Goal: Transaction & Acquisition: Download file/media

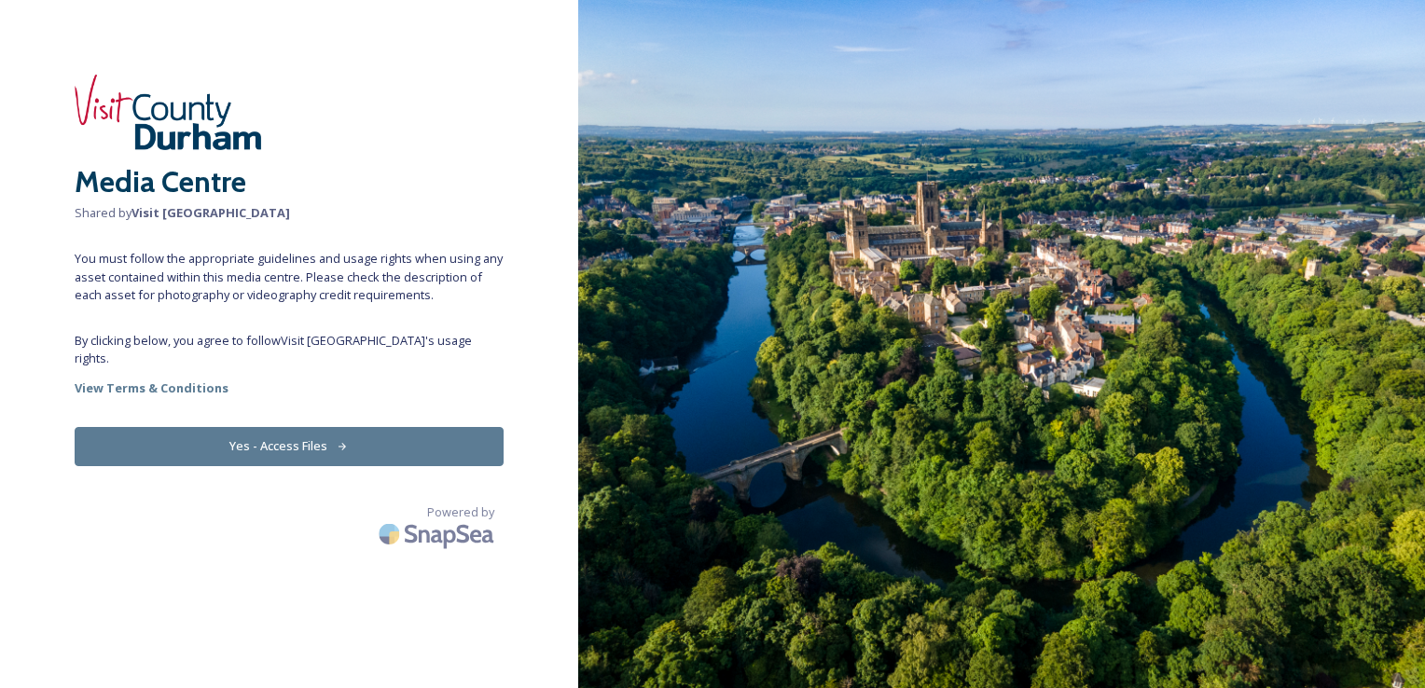
click at [269, 427] on button "Yes - Access Files" at bounding box center [289, 446] width 429 height 38
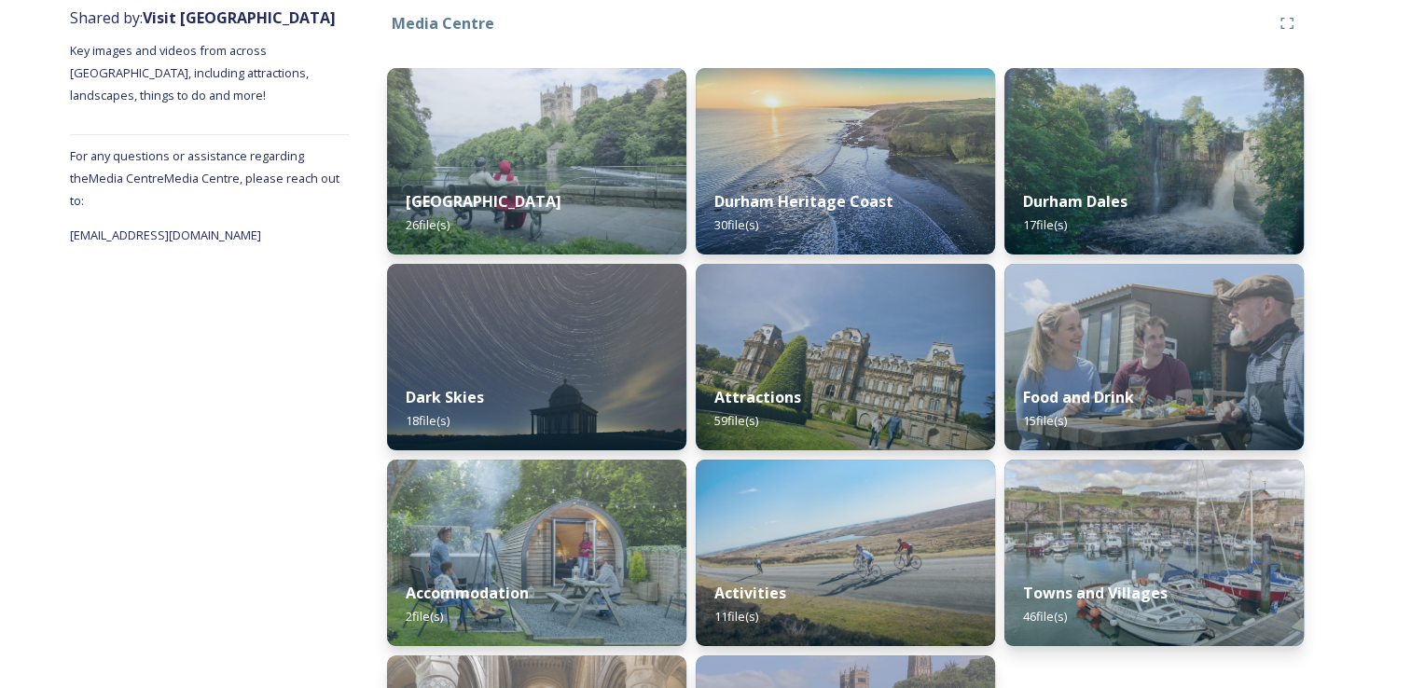
scroll to position [228, 0]
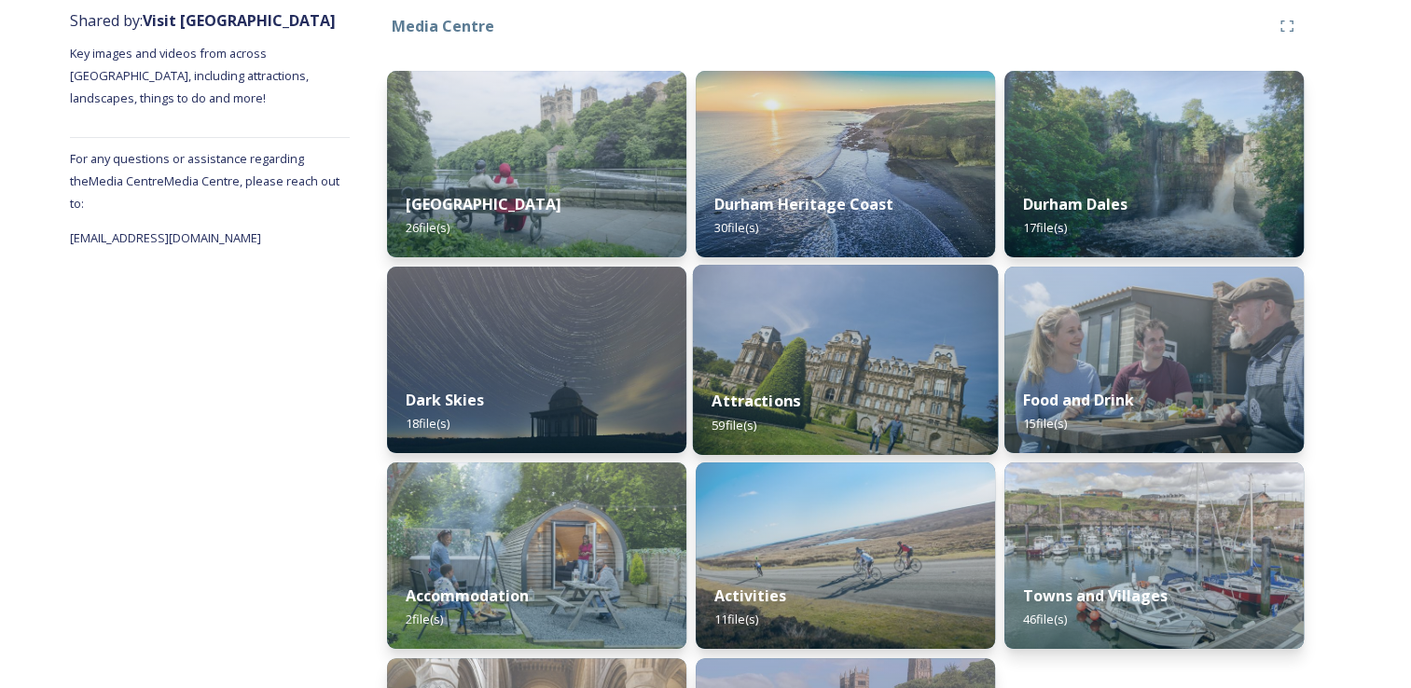
click at [832, 395] on div "Attractions 59 file(s)" at bounding box center [845, 412] width 305 height 85
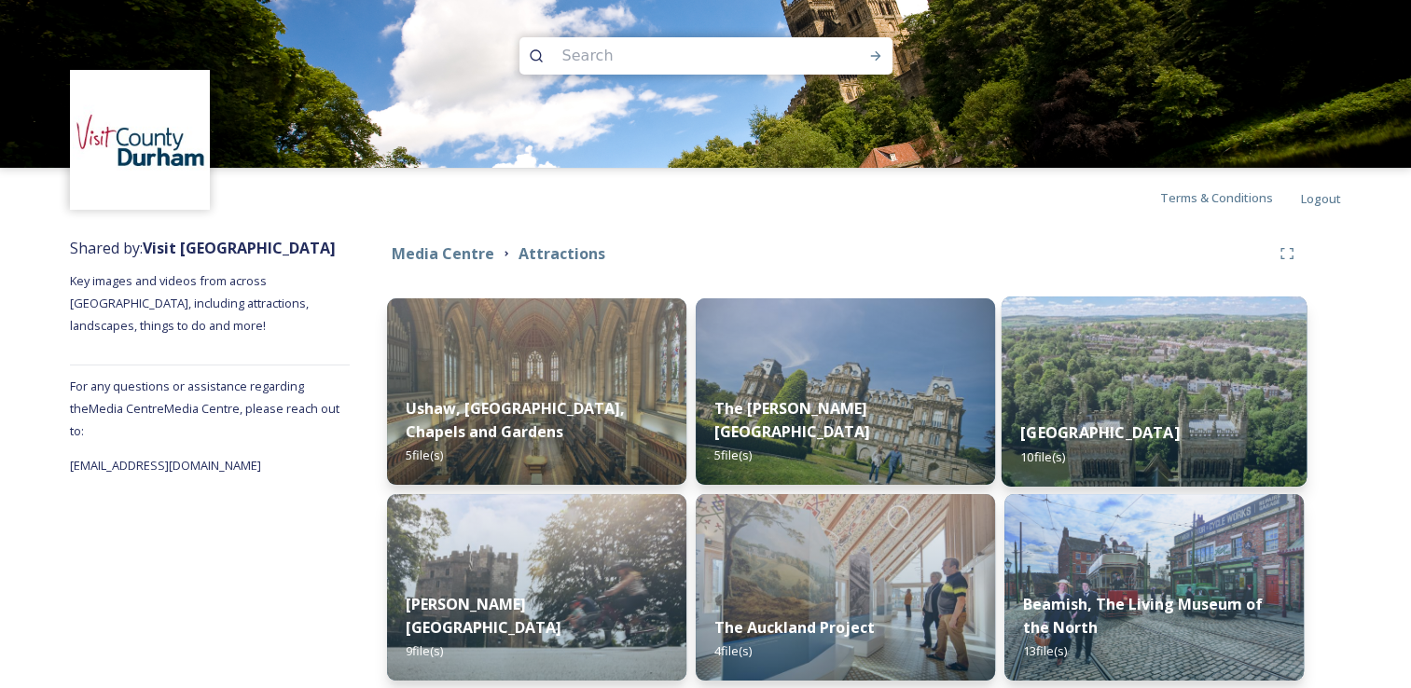
click at [1126, 404] on div "Durham Cathedral 10 file(s)" at bounding box center [1154, 444] width 305 height 85
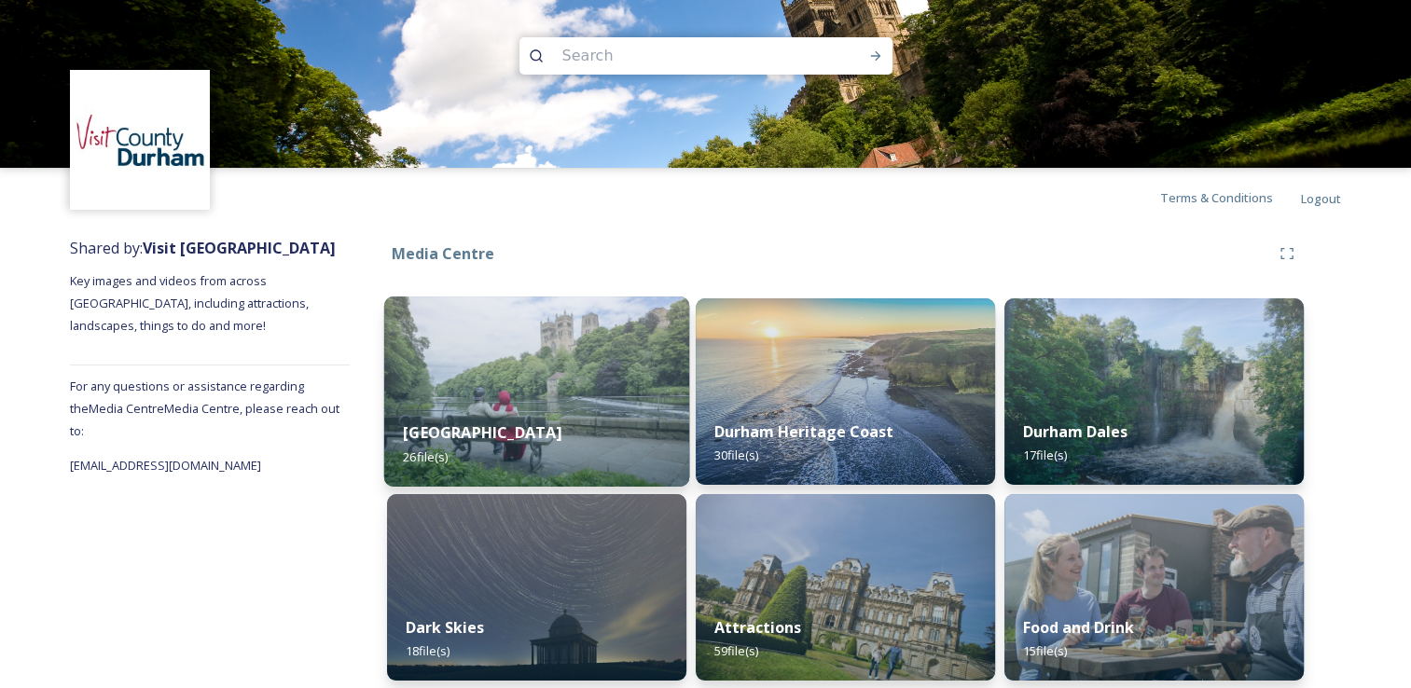
click at [567, 390] on img at bounding box center [536, 392] width 305 height 190
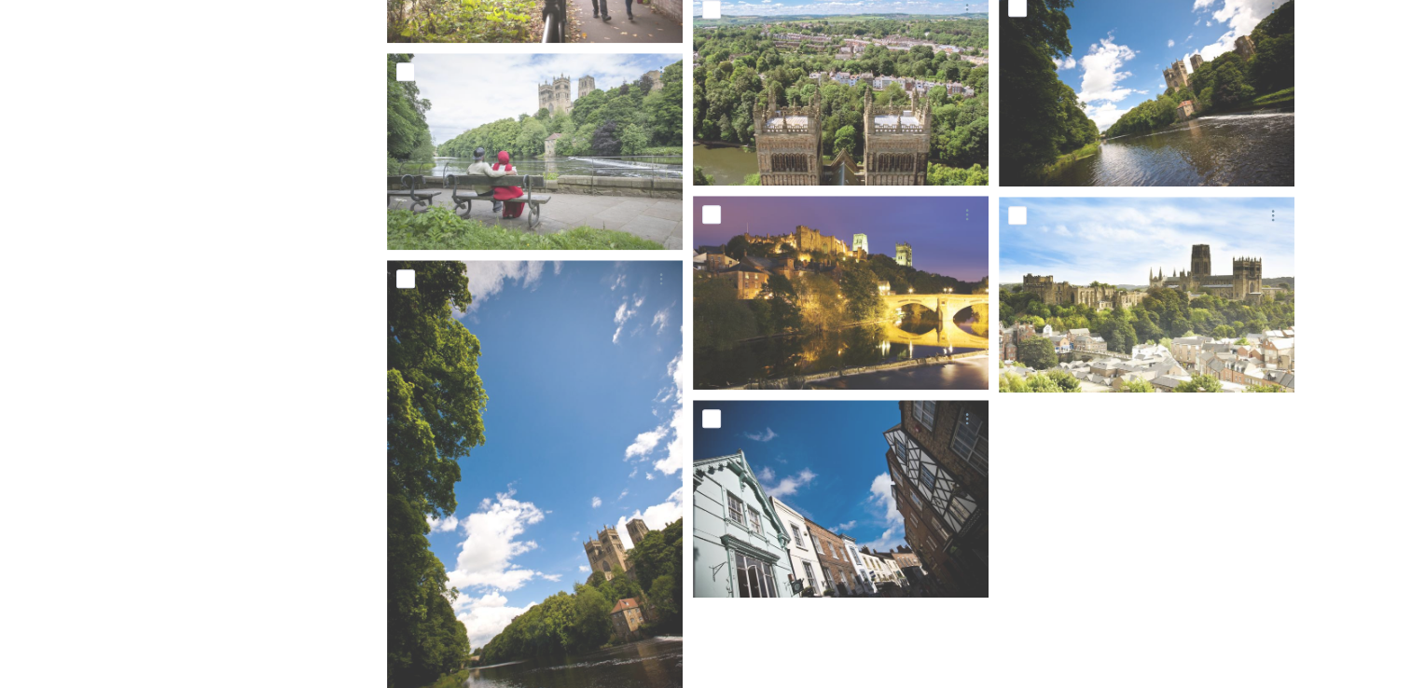
scroll to position [1858, 0]
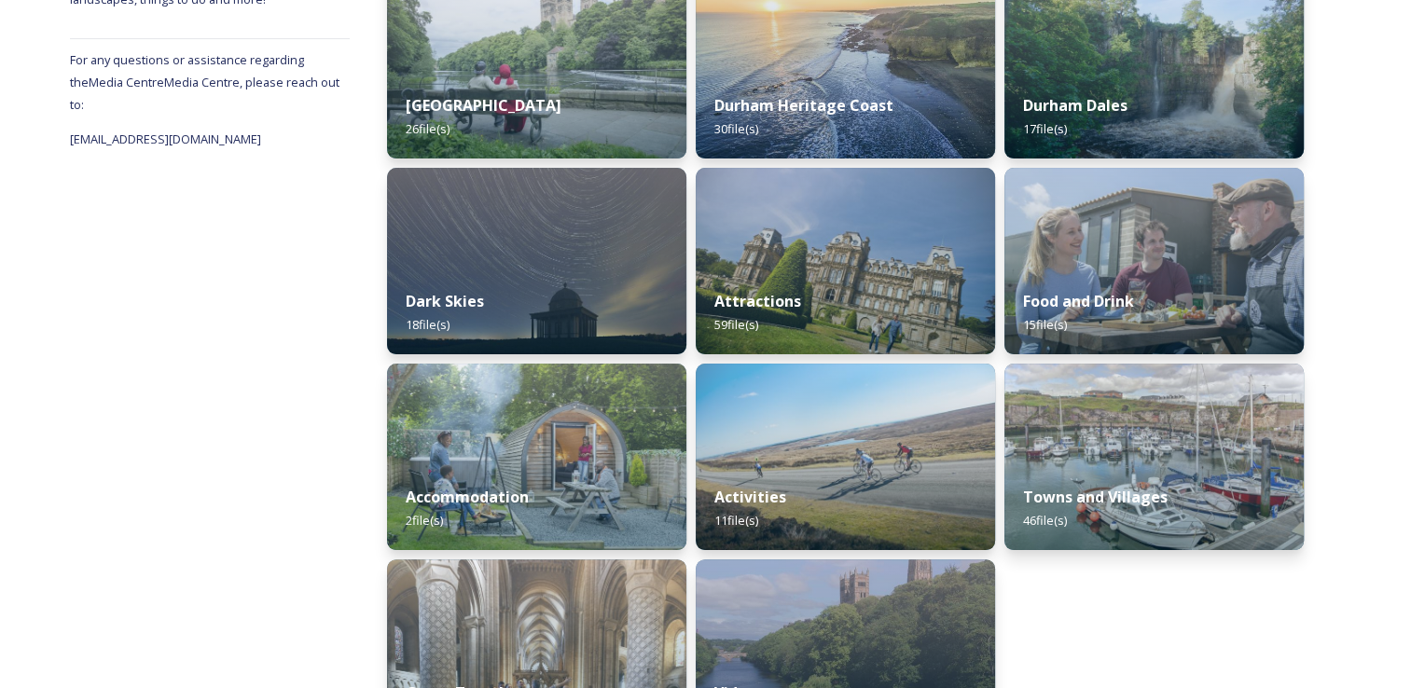
scroll to position [403, 0]
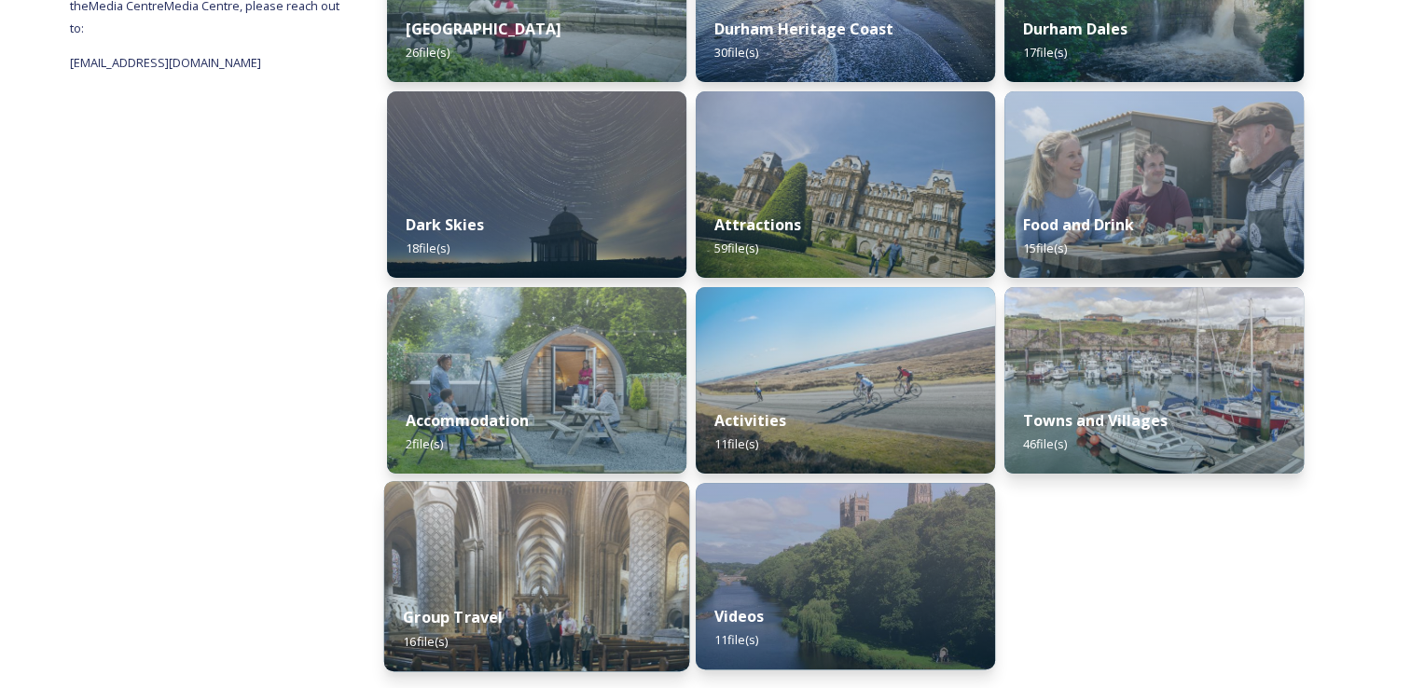
click at [498, 528] on img at bounding box center [536, 576] width 305 height 190
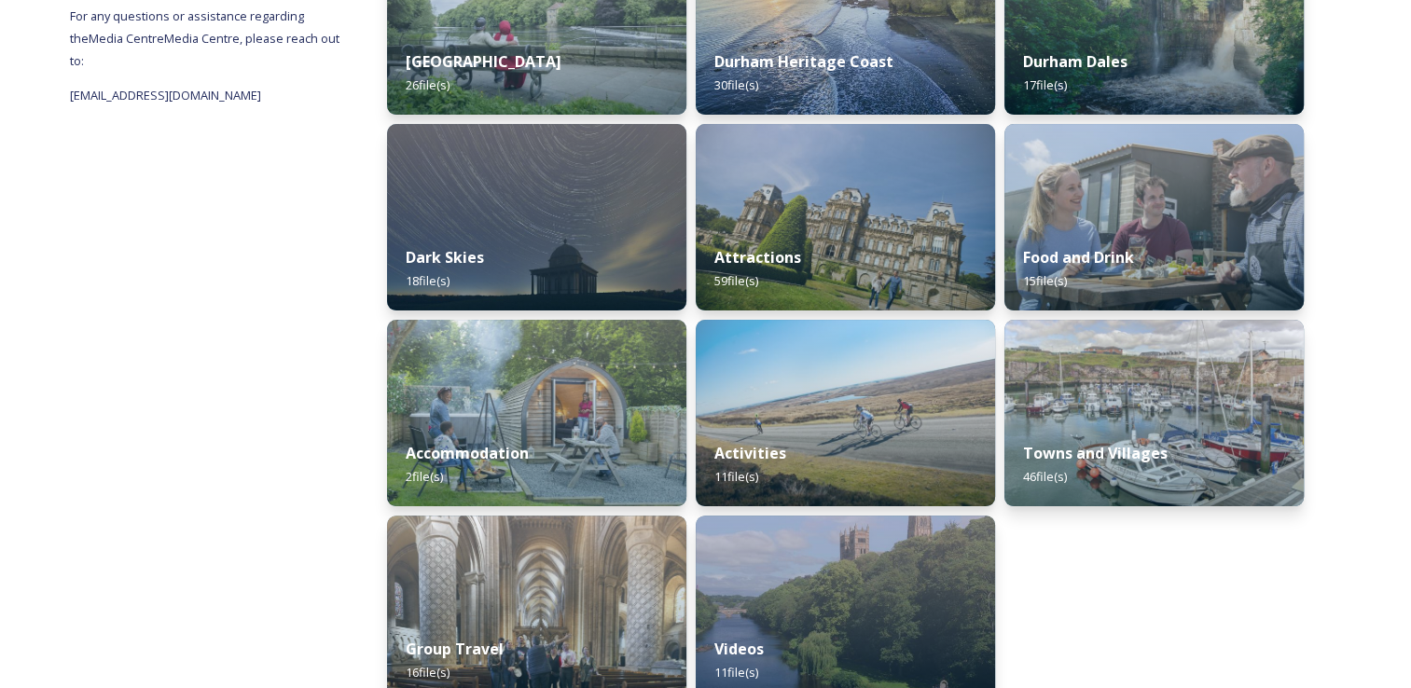
scroll to position [403, 0]
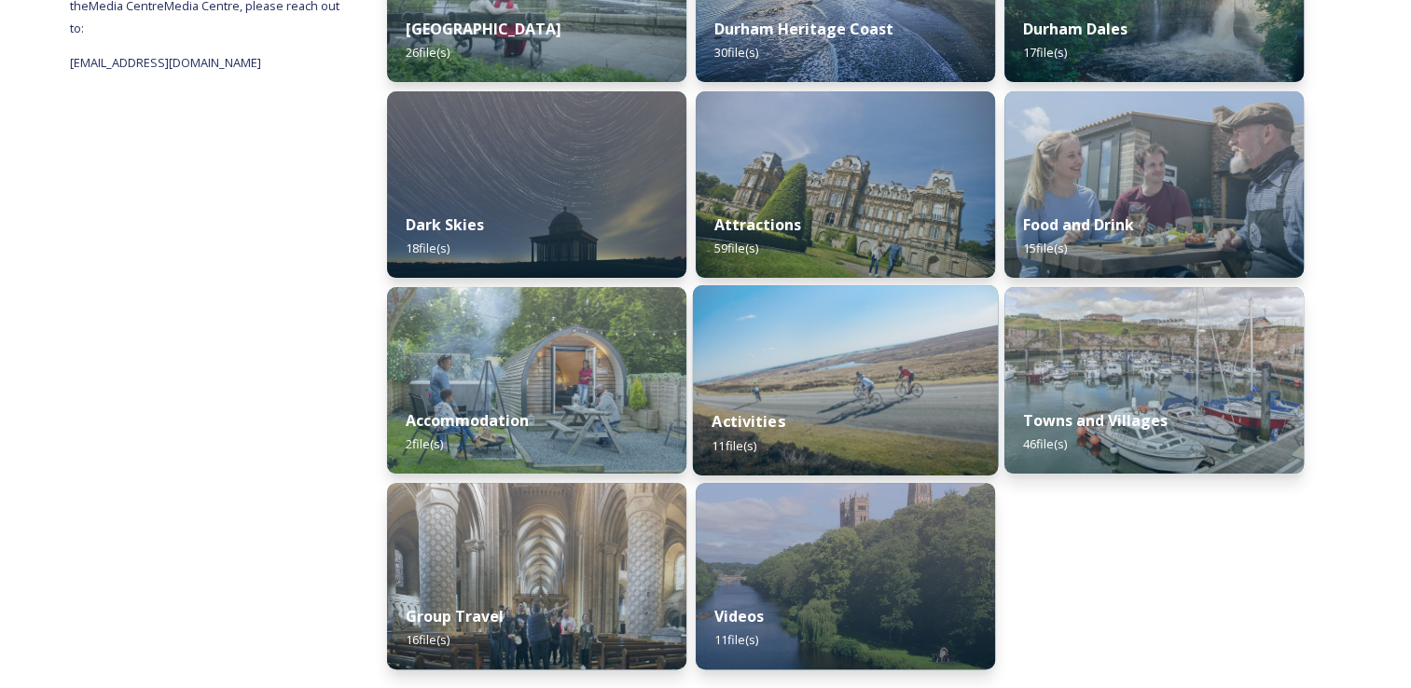
click at [847, 446] on div "Activities 11 file(s)" at bounding box center [845, 433] width 305 height 85
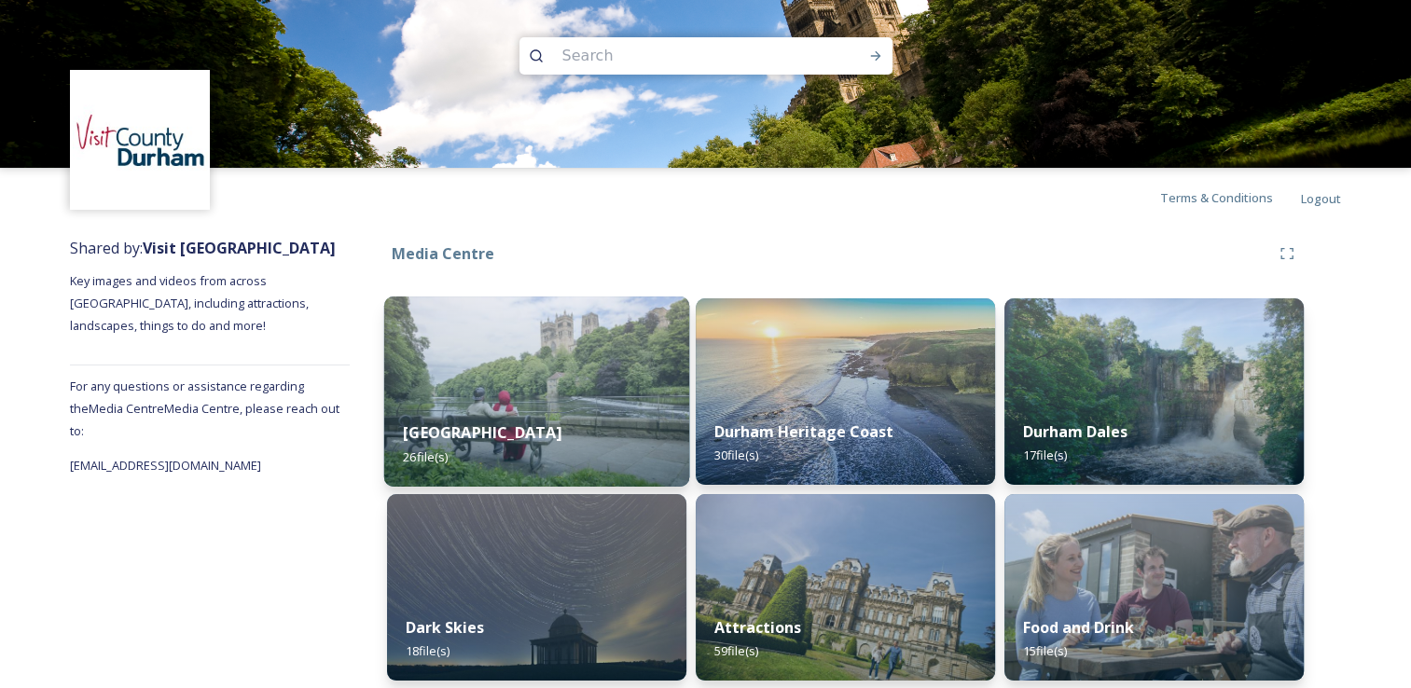
click at [642, 444] on div "Durham City 26 file(s)" at bounding box center [536, 444] width 305 height 85
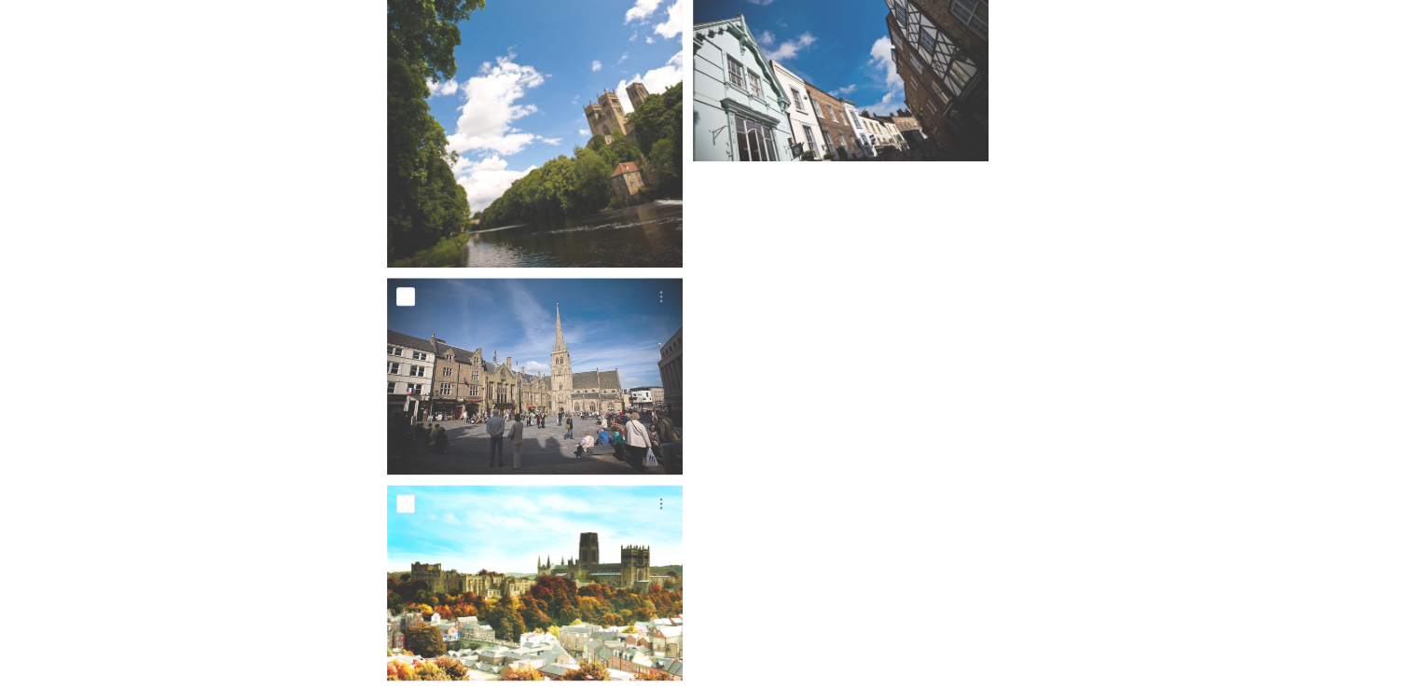
scroll to position [2325, 0]
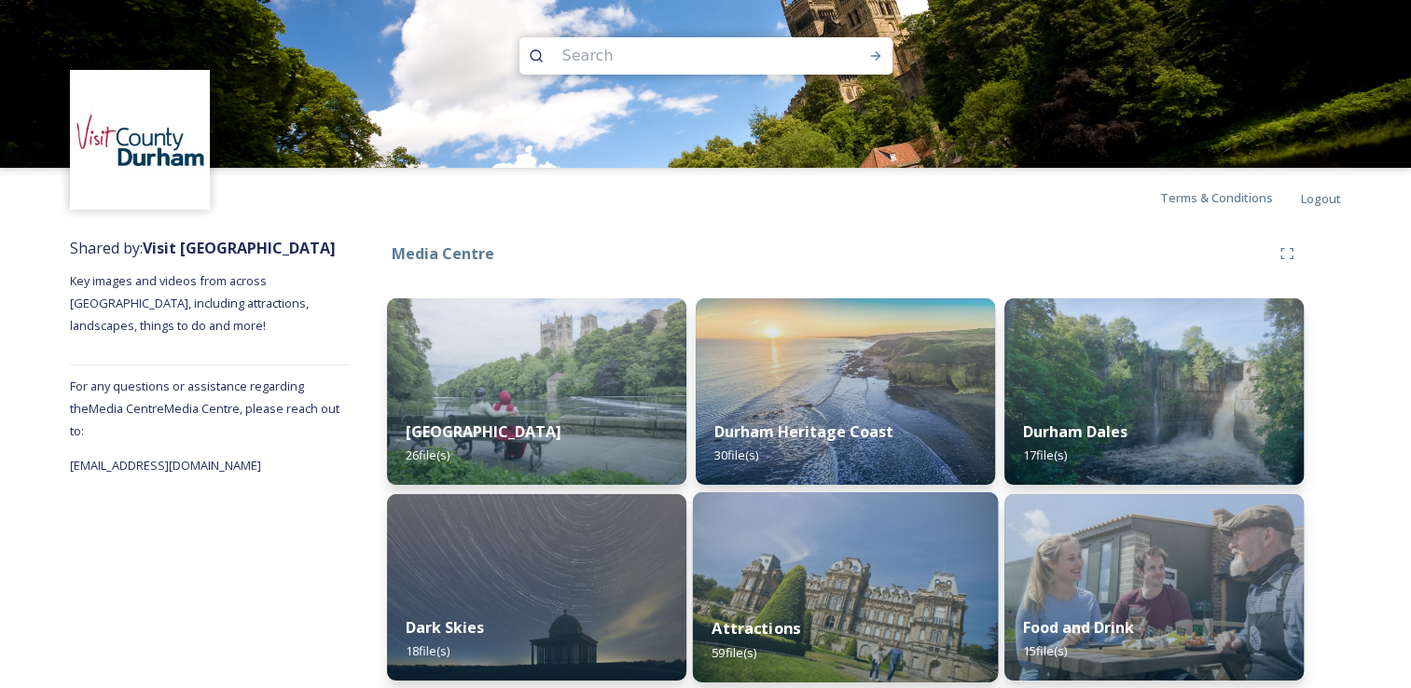
click at [788, 619] on strong "Attractions" at bounding box center [756, 629] width 89 height 21
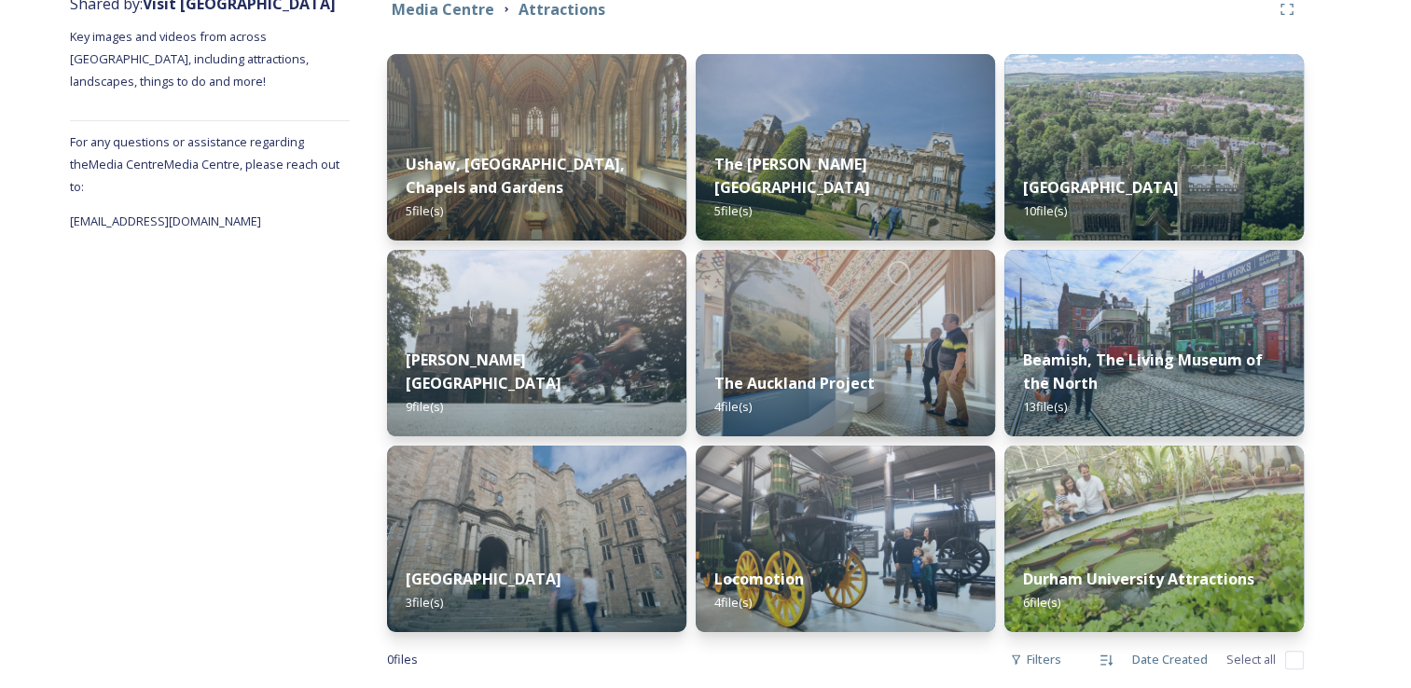
scroll to position [275, 0]
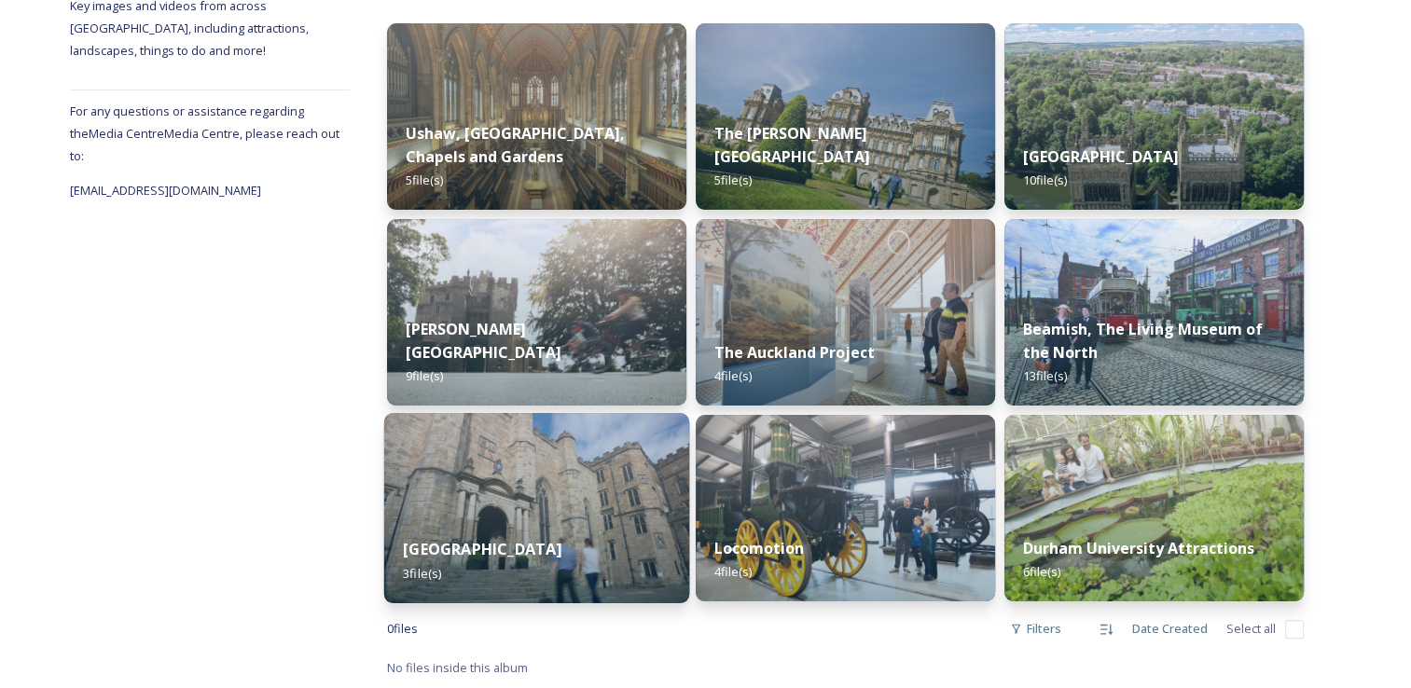
click at [515, 570] on div "Durham Castle 3 file(s)" at bounding box center [536, 561] width 305 height 85
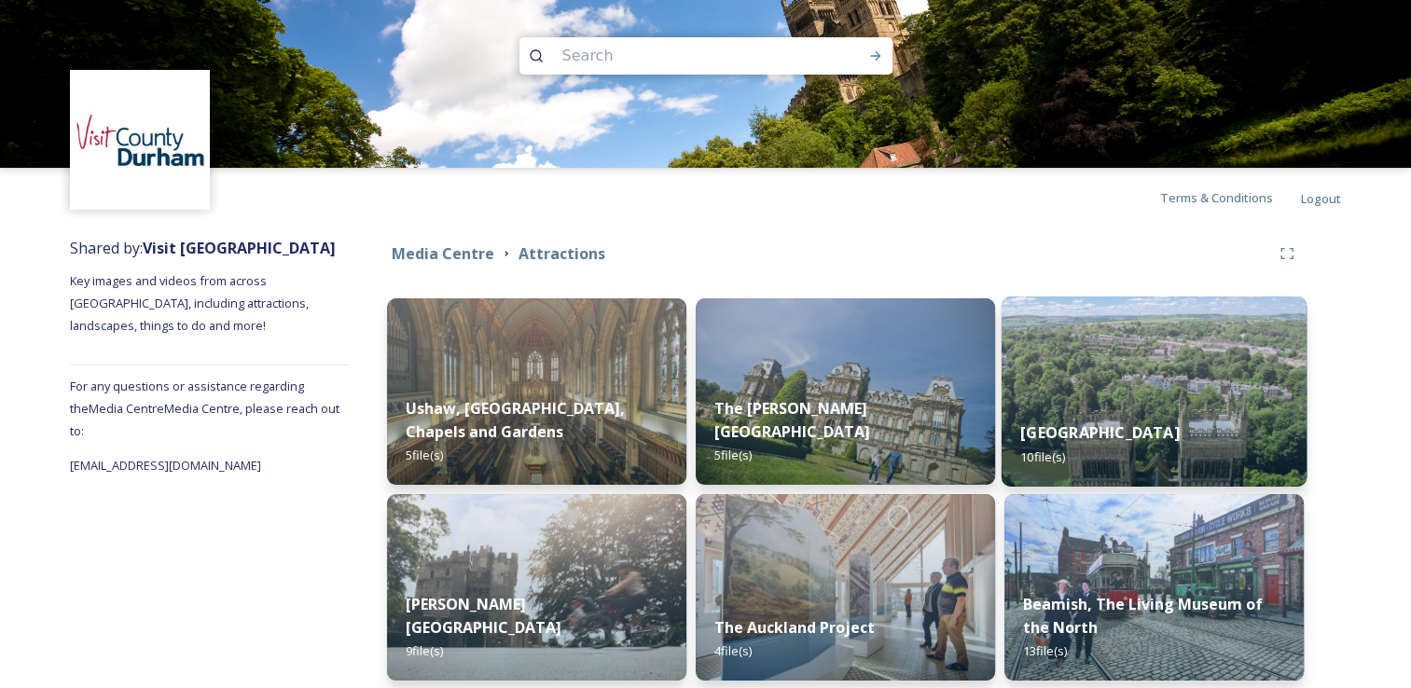
click at [1149, 431] on strong "Durham Cathedral" at bounding box center [1100, 433] width 159 height 21
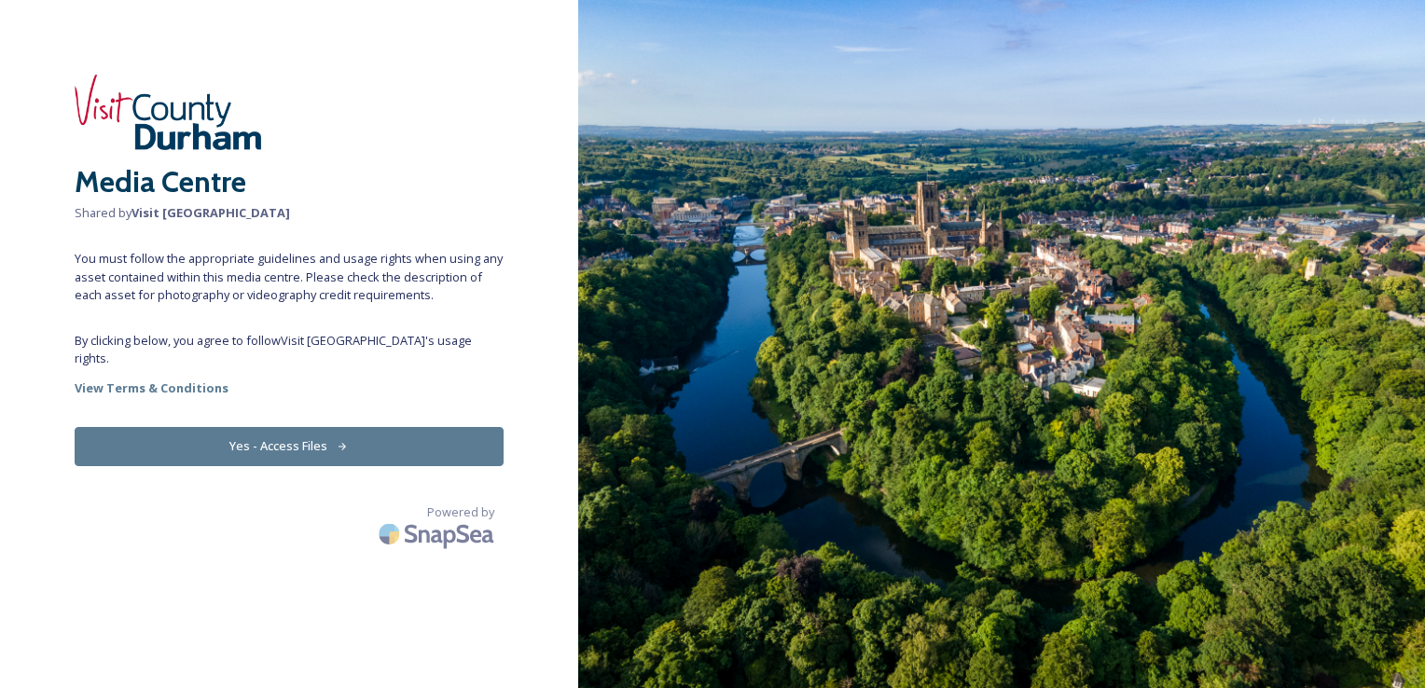
click at [296, 434] on button "Yes - Access Files" at bounding box center [289, 446] width 429 height 38
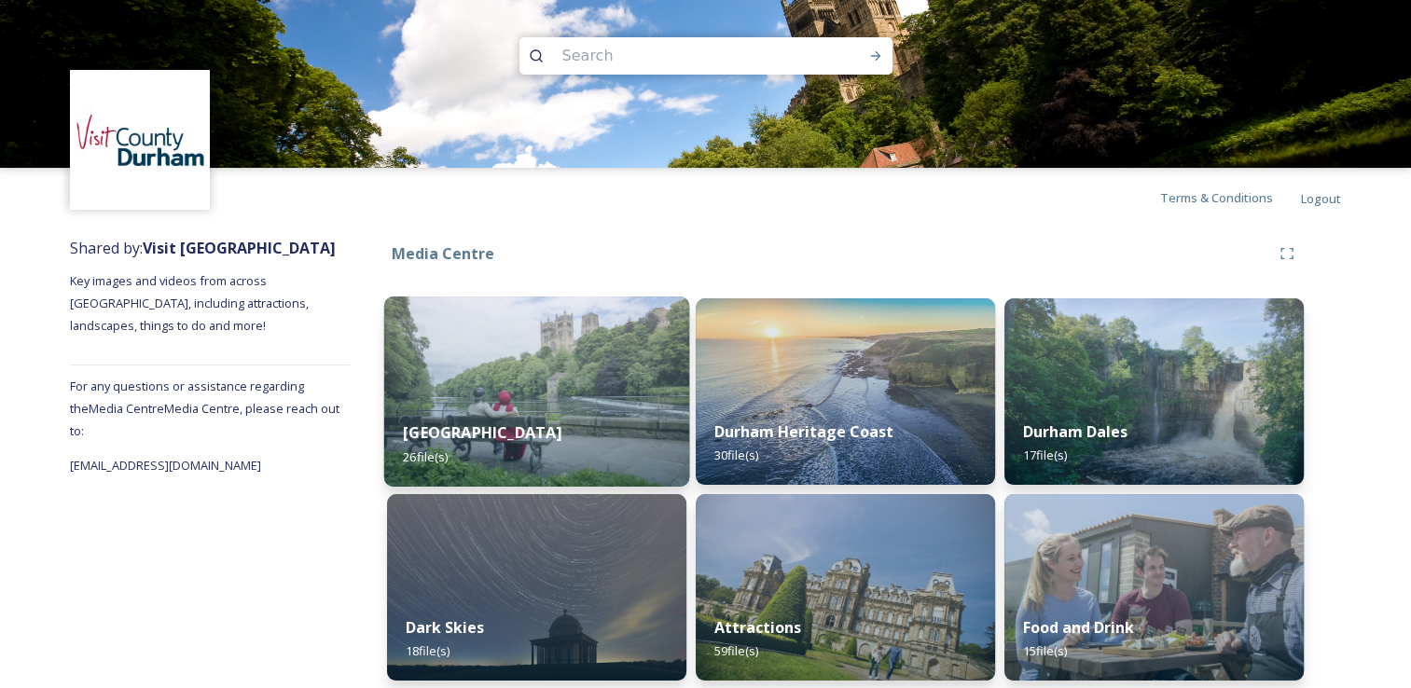
click at [509, 317] on img at bounding box center [536, 392] width 305 height 190
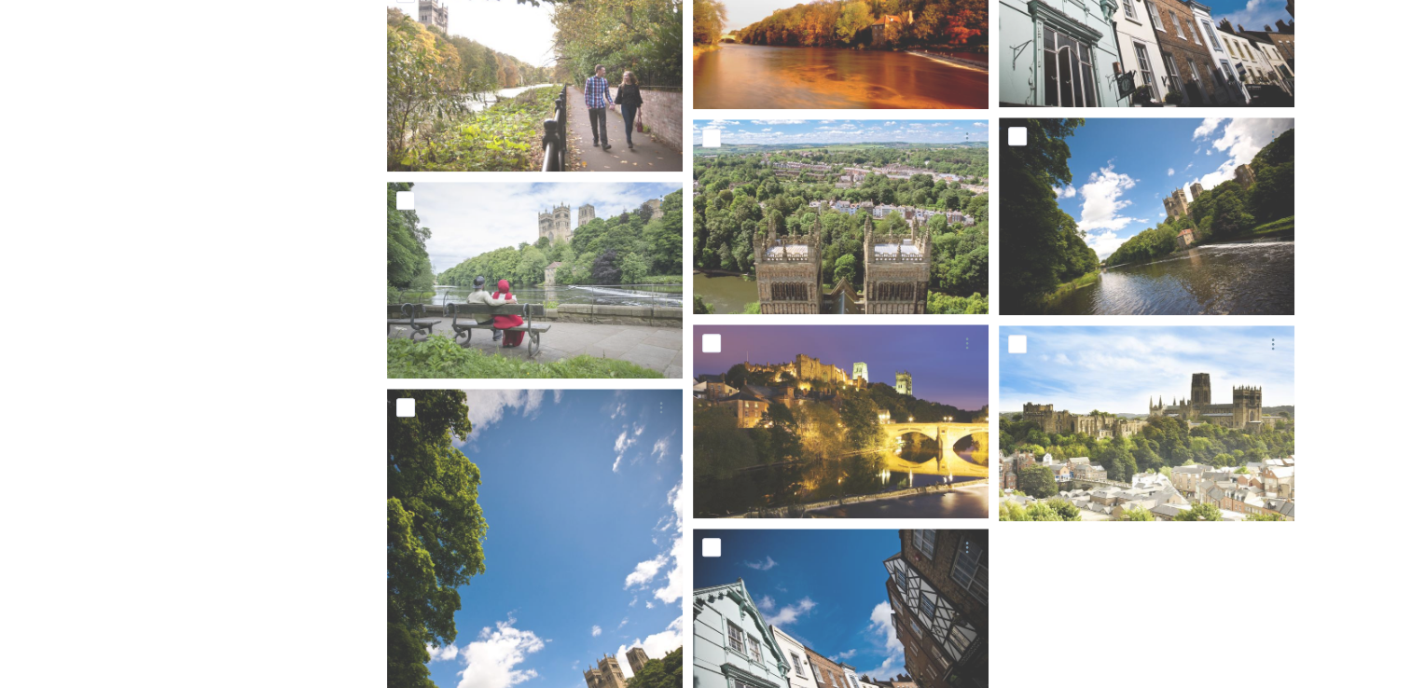
scroll to position [1732, 0]
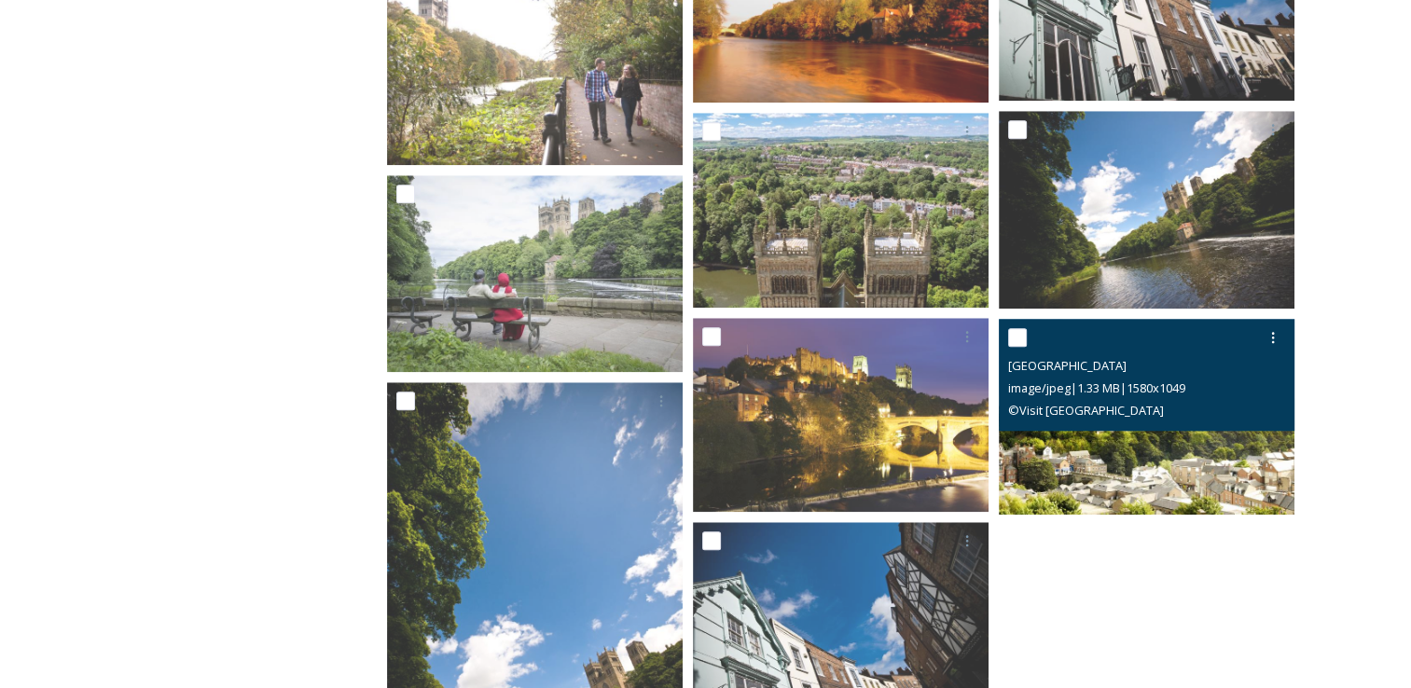
click at [1020, 341] on input "checkbox" at bounding box center [1017, 337] width 19 height 19
checkbox input "true"
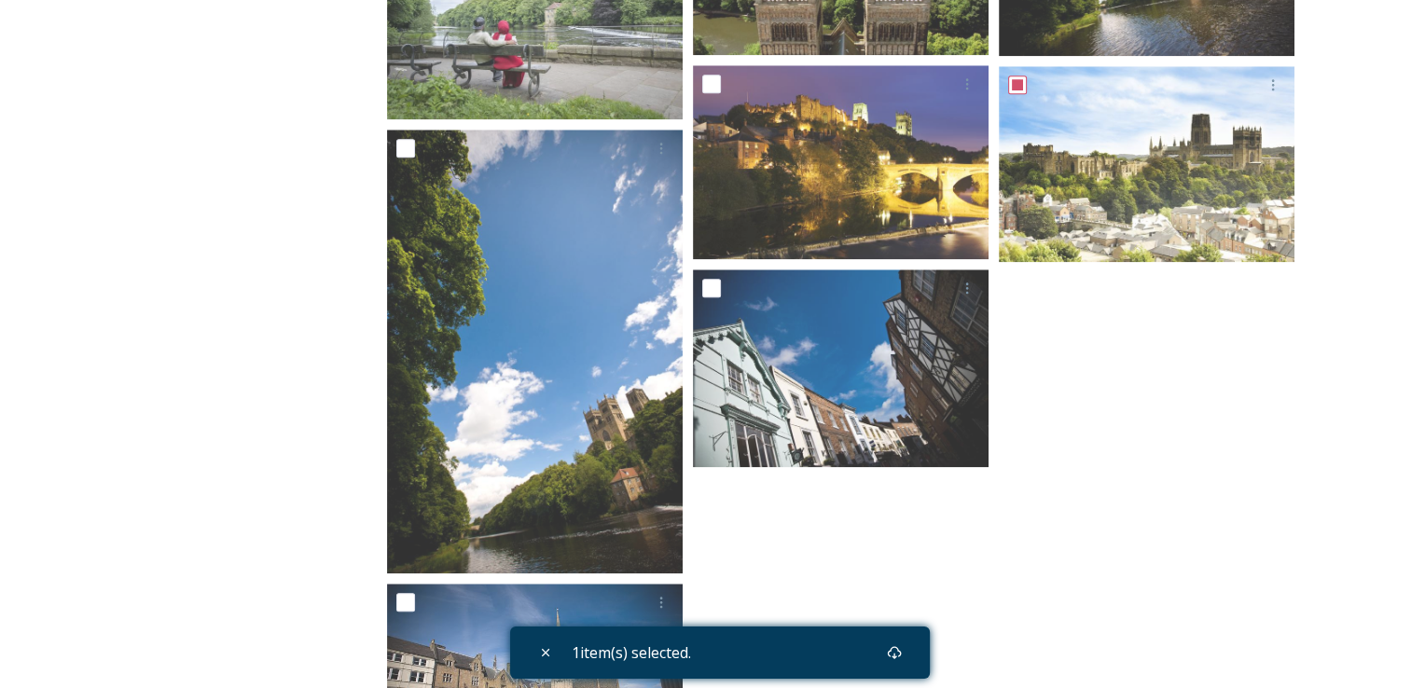
scroll to position [1915, 0]
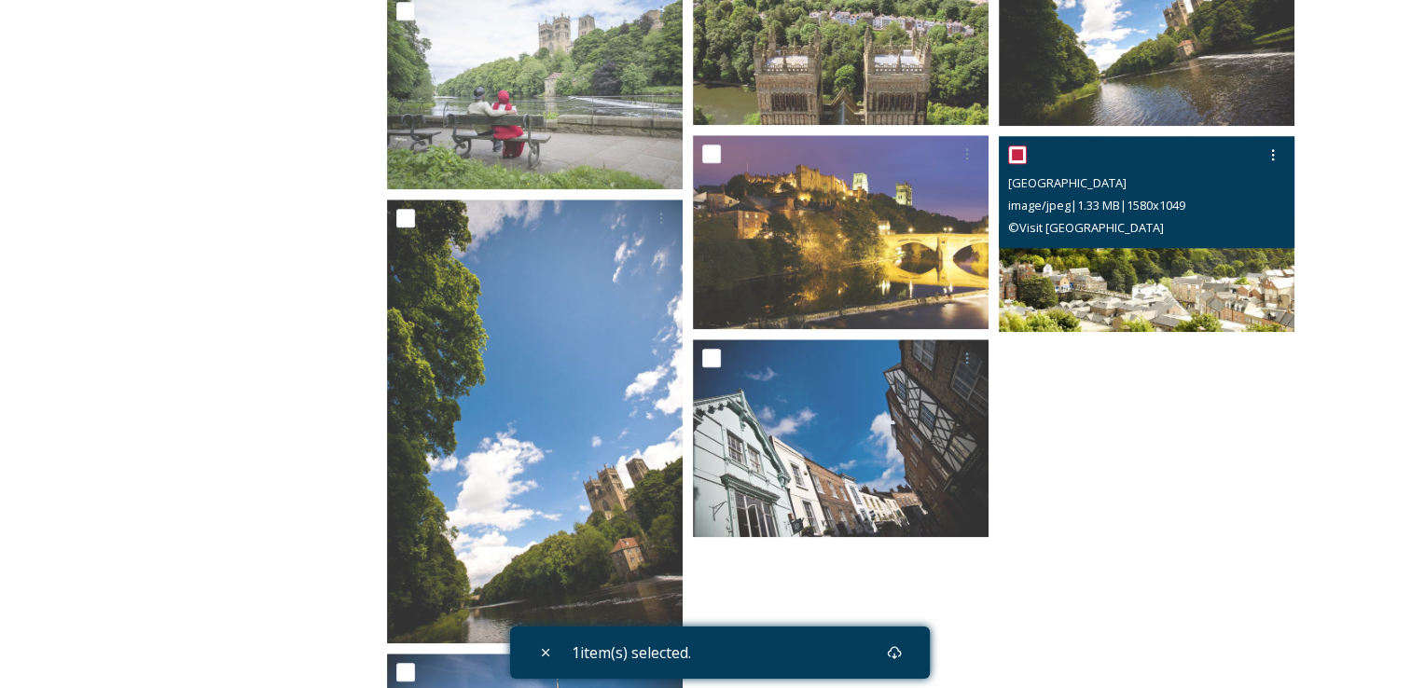
drag, startPoint x: 1136, startPoint y: 285, endPoint x: 1066, endPoint y: 299, distance: 71.4
click at [1066, 299] on img at bounding box center [1147, 234] width 296 height 197
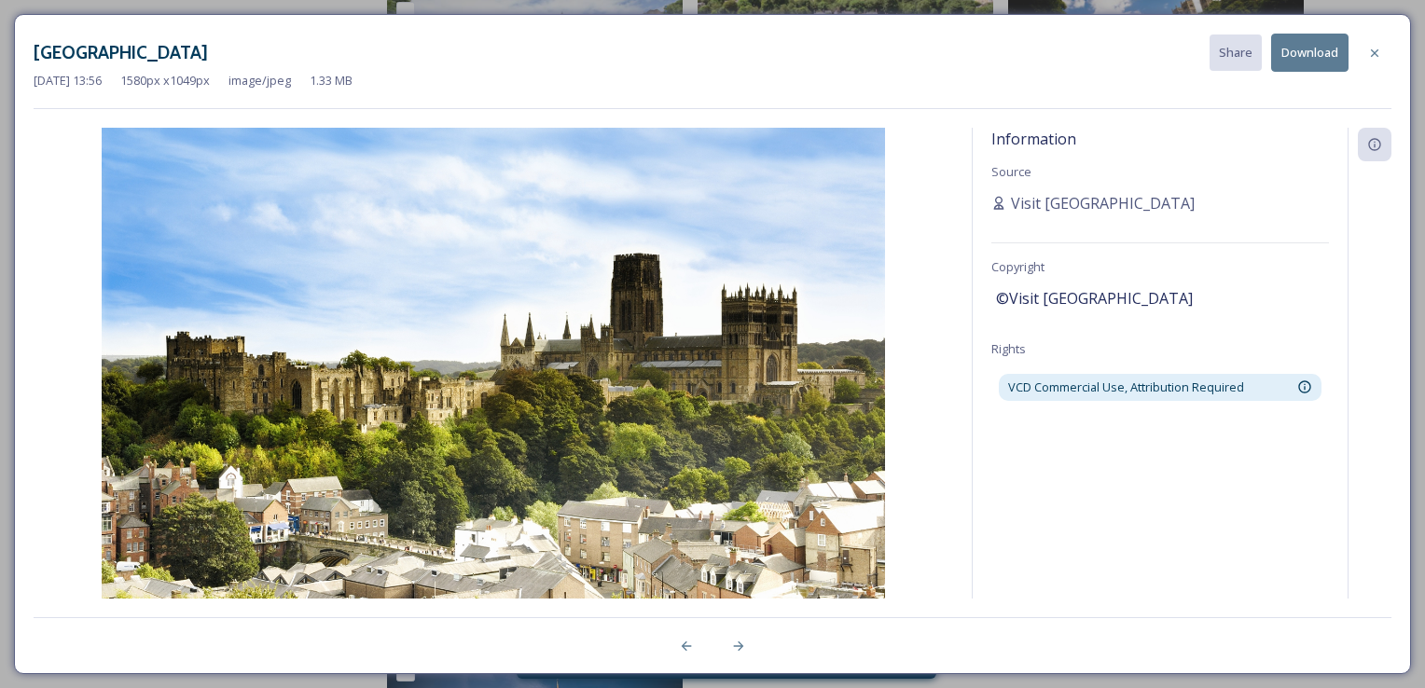
click at [1319, 46] on button "Download" at bounding box center [1310, 53] width 77 height 38
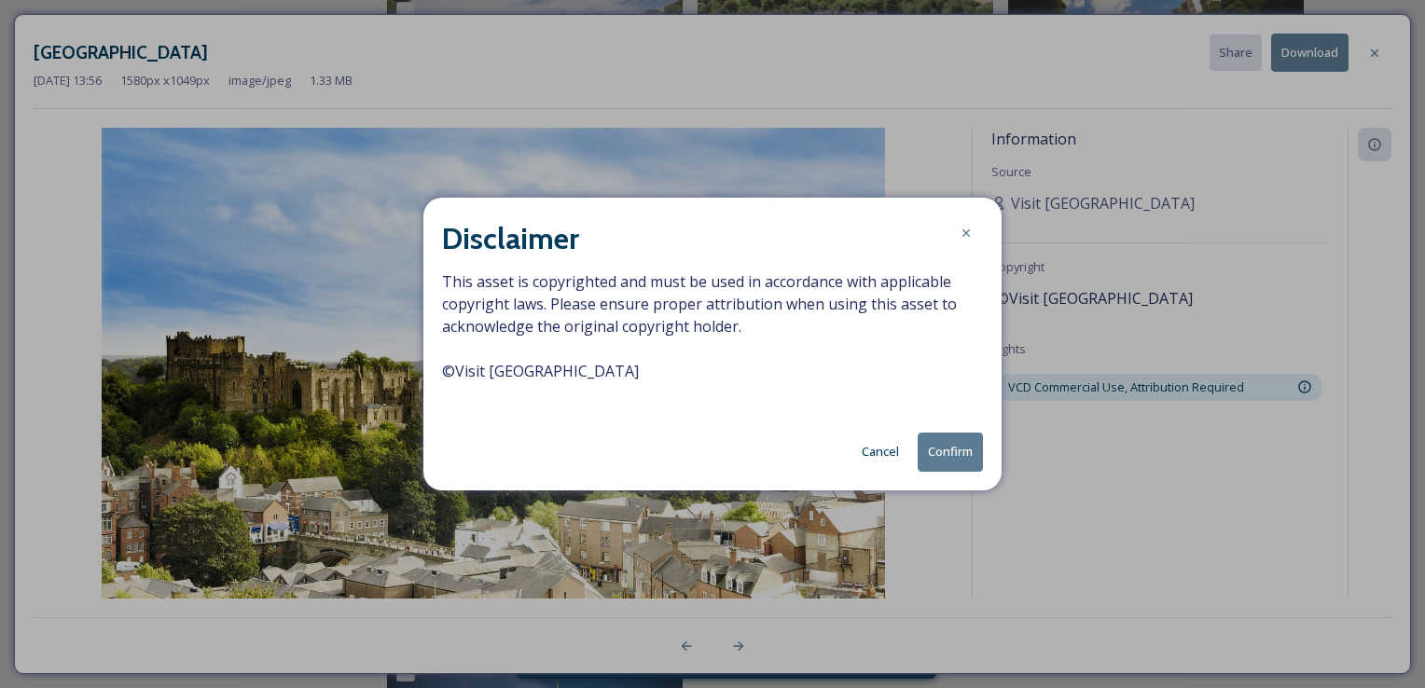
click at [962, 450] on button "Confirm" at bounding box center [950, 452] width 65 height 38
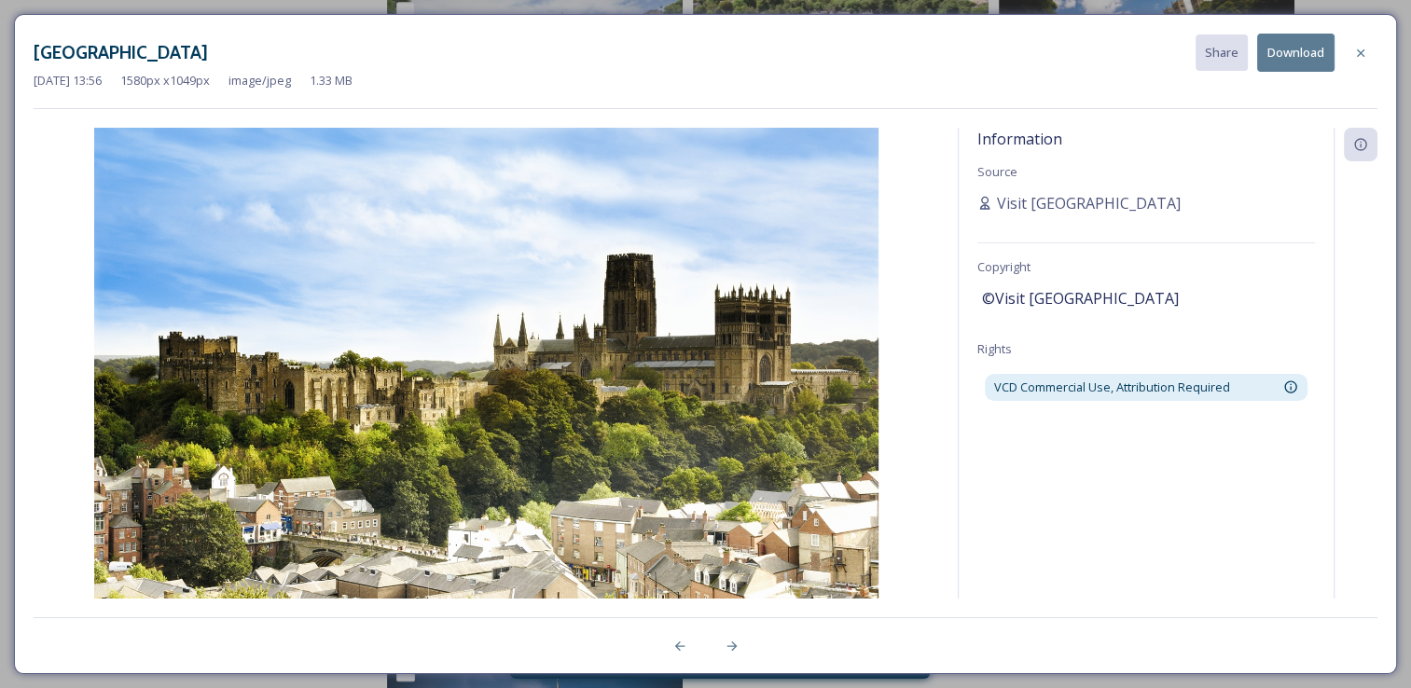
click at [731, 55] on div "Durham City Spring View Share Download" at bounding box center [706, 53] width 1344 height 38
click at [1355, 49] on icon at bounding box center [1361, 53] width 15 height 15
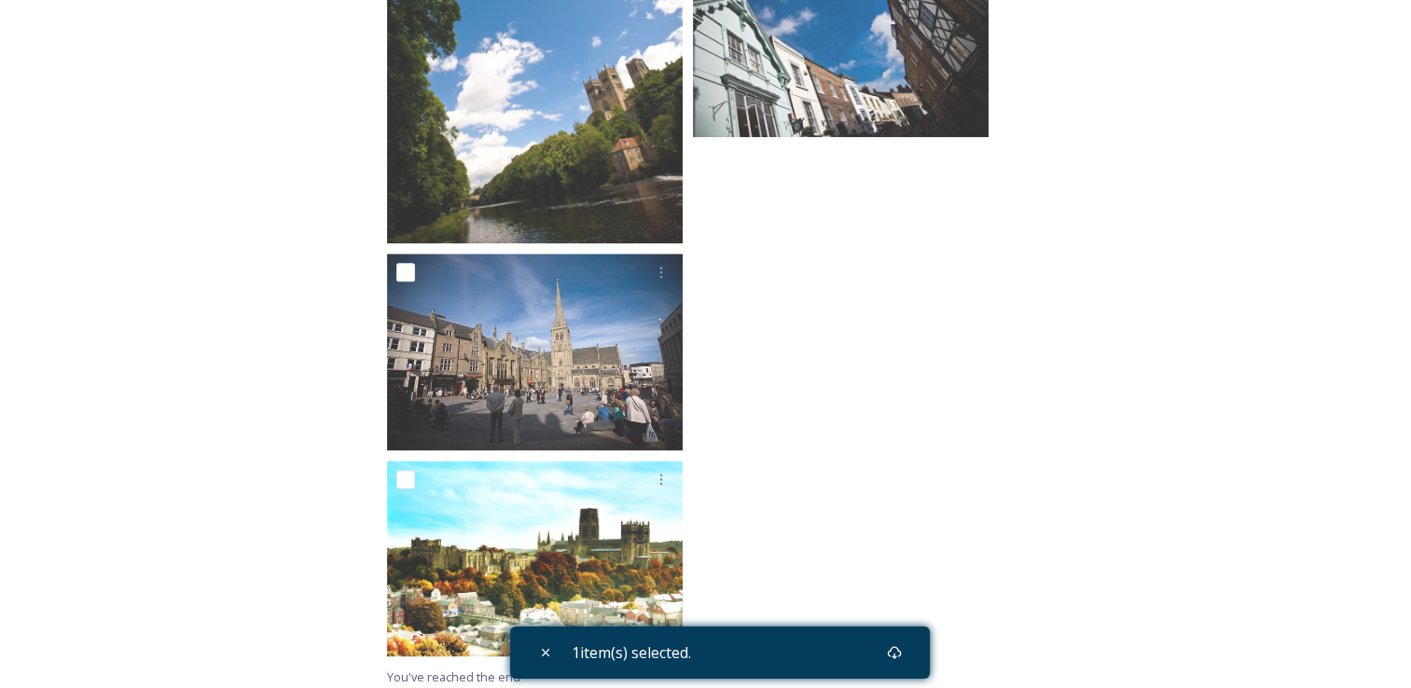
scroll to position [2325, 0]
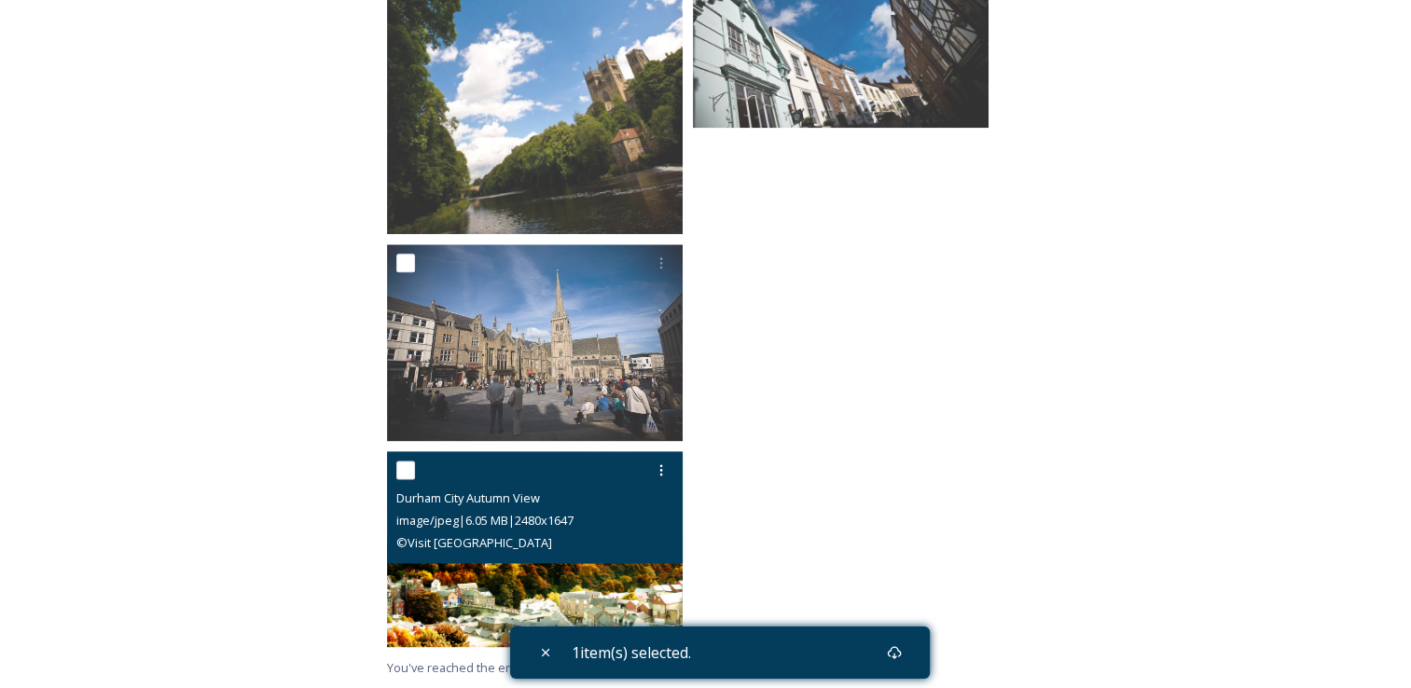
click at [480, 607] on img at bounding box center [535, 550] width 296 height 197
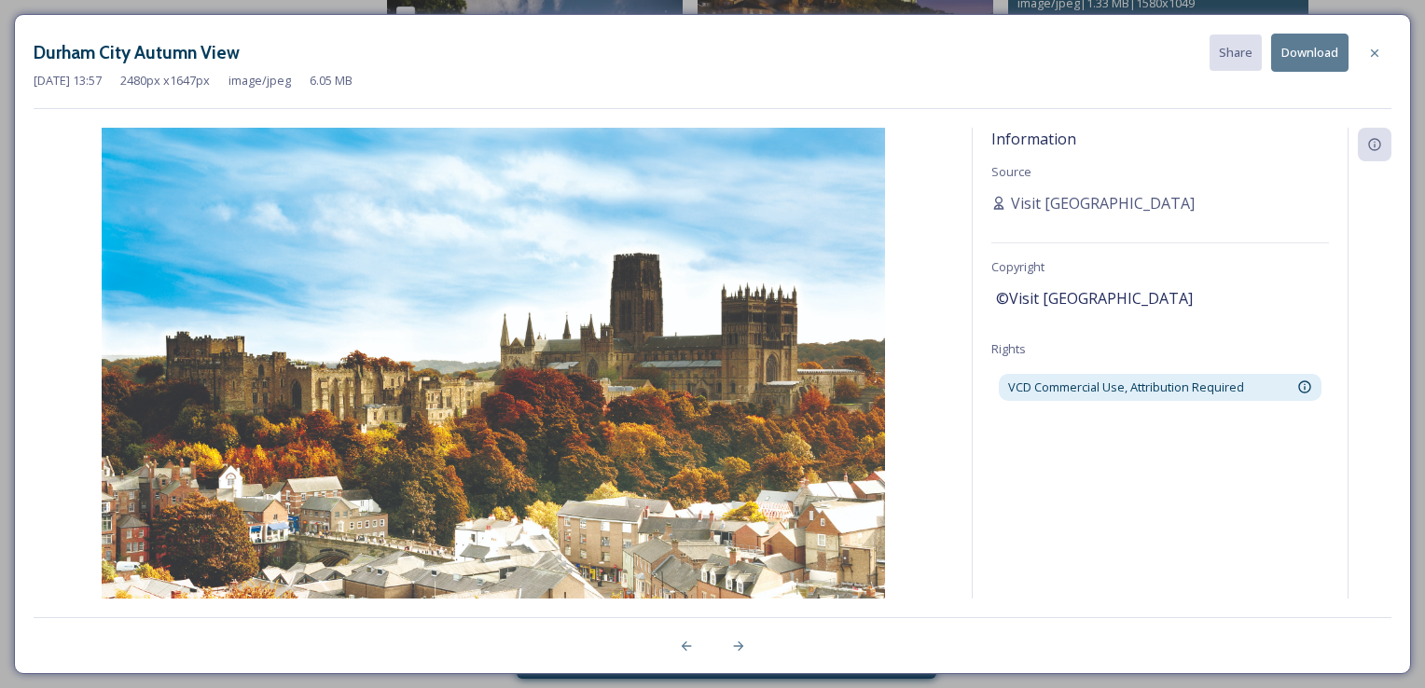
click at [1320, 58] on button "Download" at bounding box center [1310, 53] width 77 height 38
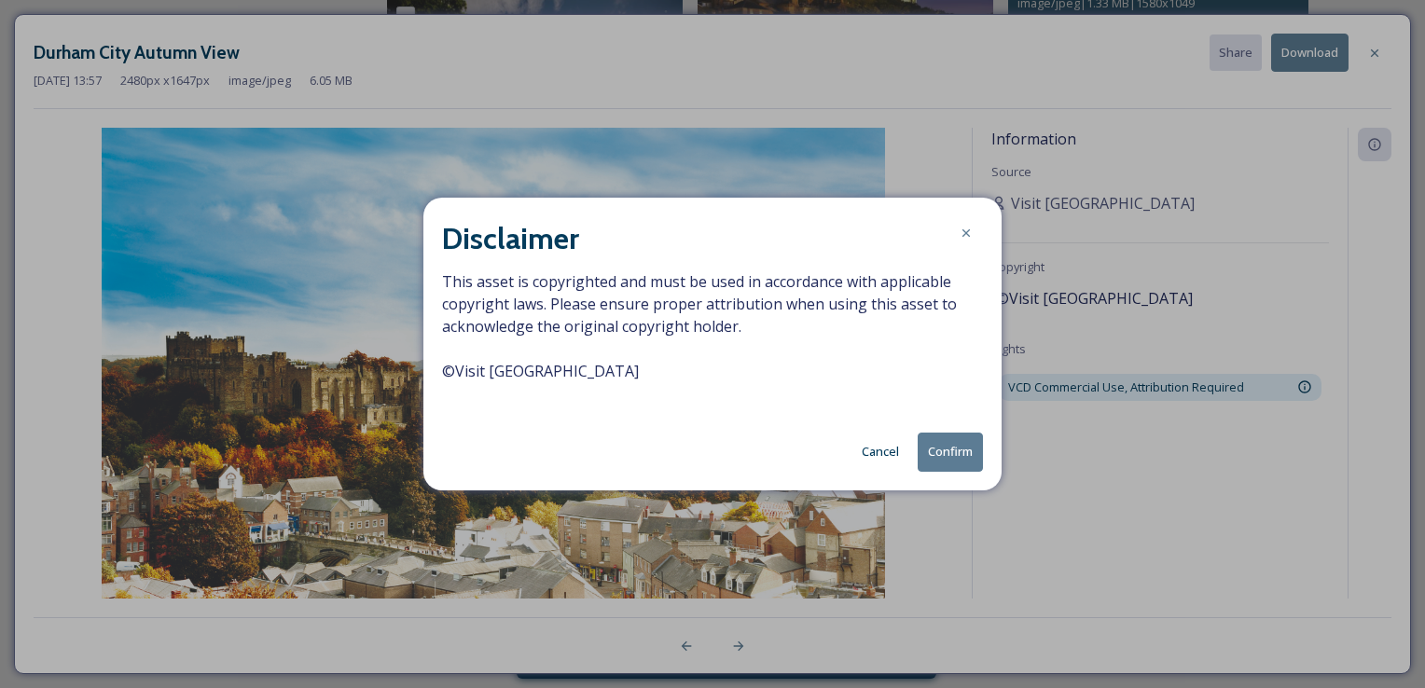
click at [967, 450] on button "Confirm" at bounding box center [950, 452] width 65 height 38
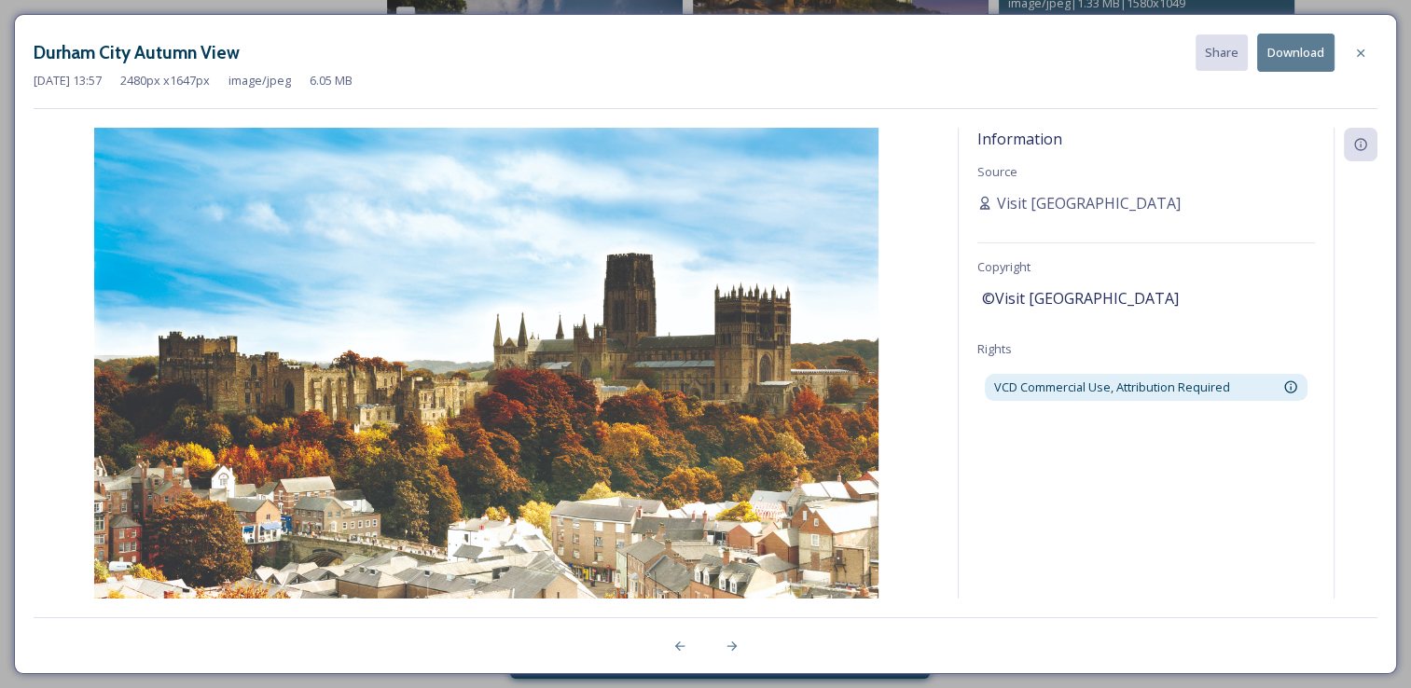
click at [1142, 497] on div "Information Source Visit [GEOGRAPHIC_DATA] Copyright ©Visit County [GEOGRAPHIC_…" at bounding box center [1146, 363] width 375 height 471
click at [1365, 54] on icon at bounding box center [1361, 53] width 15 height 15
